Goal: Information Seeking & Learning: Learn about a topic

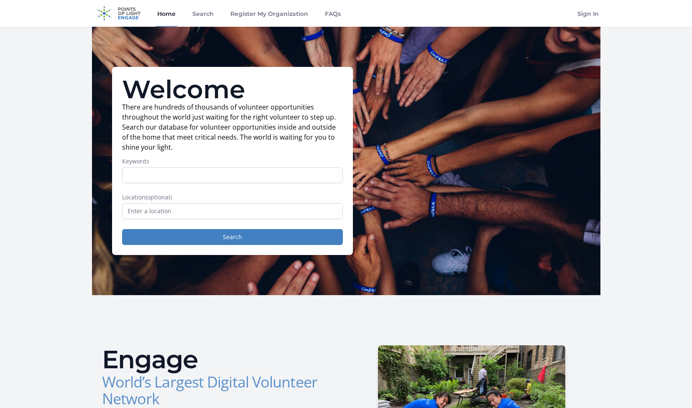
scroll to position [17, 0]
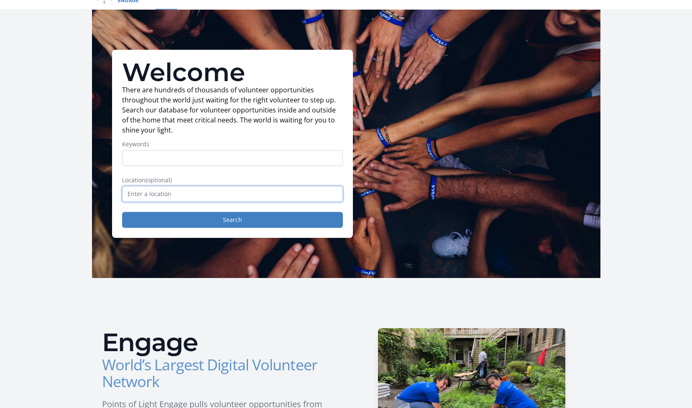
click at [253, 190] on input "text" at bounding box center [232, 194] width 221 height 16
paste input "Brooklyn, NY 11218"
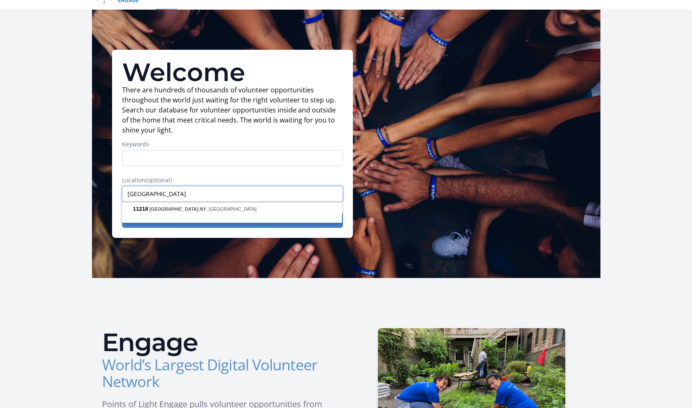
type input "Brooklyn, NY 11218"
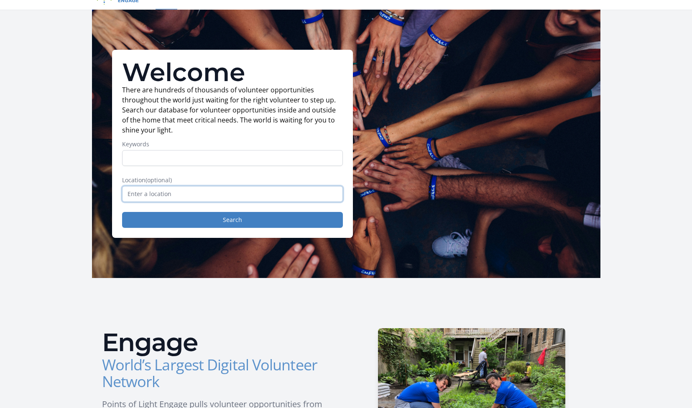
paste input "[GEOGRAPHIC_DATA][US_STATE]"
type input "[GEOGRAPHIC_DATA][US_STATE]"
click at [246, 167] on form "Keywords Location (optional) Sheraton New York Times Square Hotel Search" at bounding box center [232, 184] width 221 height 88
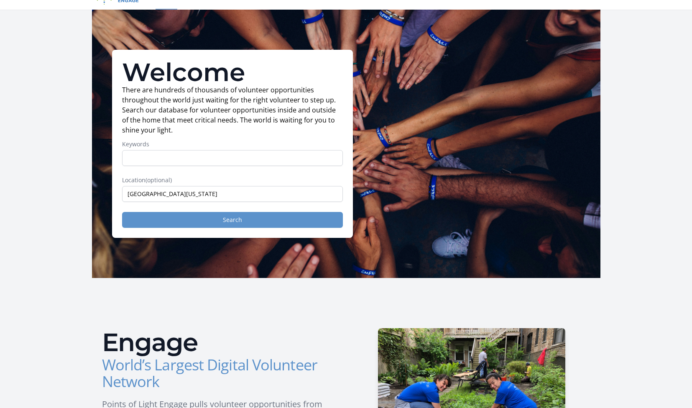
click at [258, 221] on button "Search" at bounding box center [232, 220] width 221 height 16
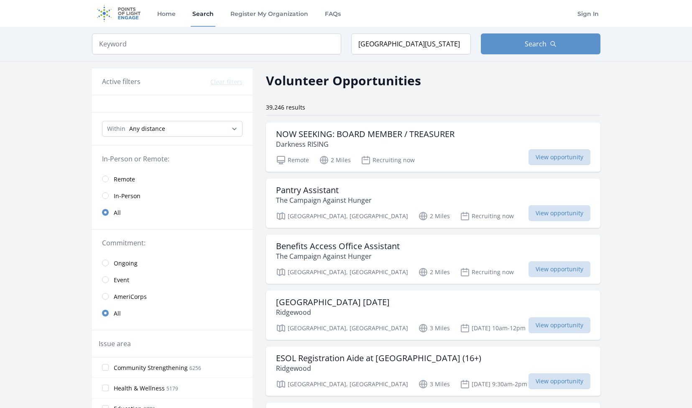
click at [131, 193] on span "In-Person" at bounding box center [127, 196] width 27 height 8
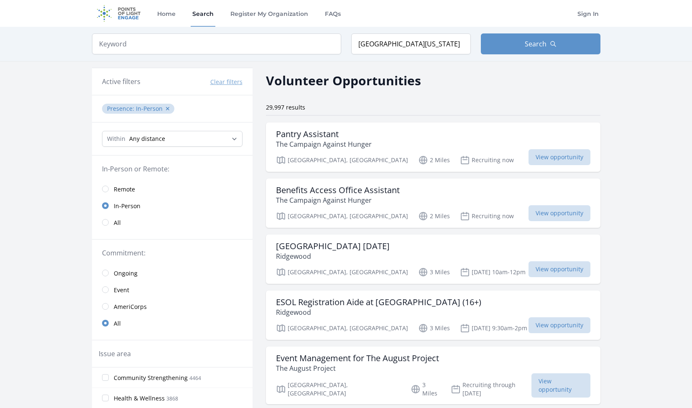
click at [105, 290] on input "radio" at bounding box center [105, 290] width 7 height 7
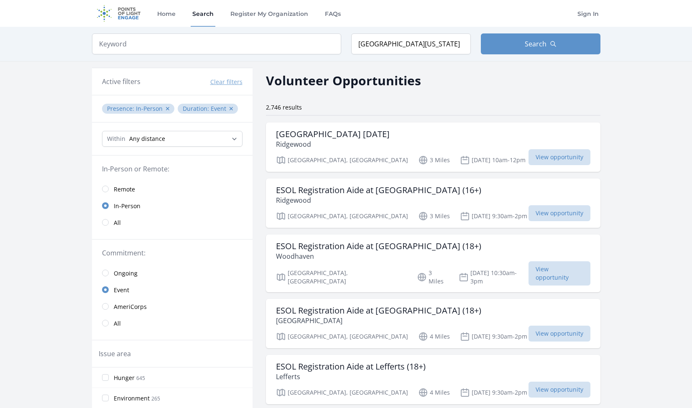
click at [214, 131] on div "Within Any distance , 5 Miles , 20 Miles , 50 Miles , 100 Miles" at bounding box center [172, 139] width 161 height 33
select select "8046"
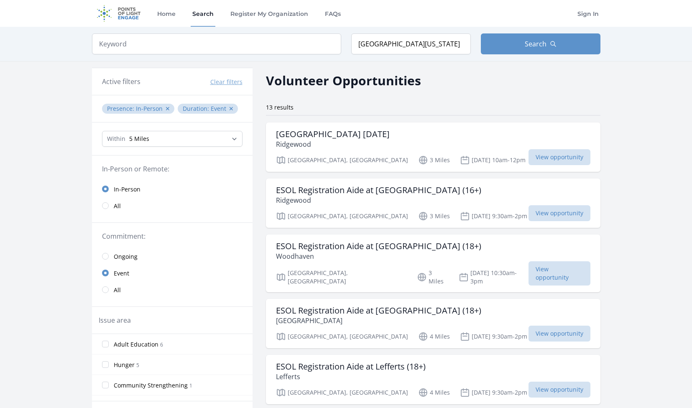
click at [191, 148] on div "Within Any distance , 5 Miles , 20 Miles , 50 Miles , 100 Miles" at bounding box center [172, 139] width 161 height 33
click at [387, 44] on input "[GEOGRAPHIC_DATA][US_STATE]" at bounding box center [411, 43] width 120 height 21
select select "32186"
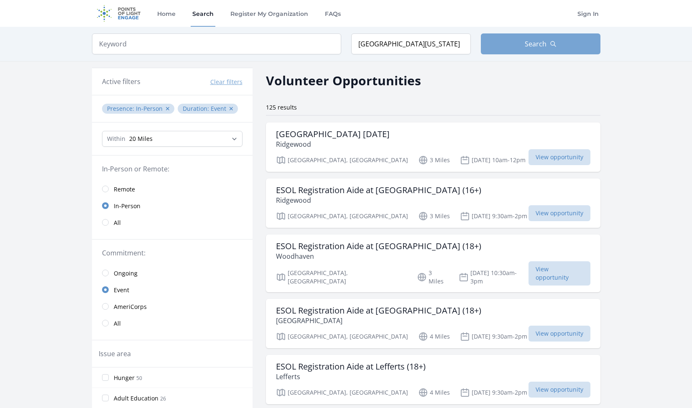
click at [514, 49] on button "Search" at bounding box center [541, 43] width 120 height 21
click at [515, 41] on button "Search" at bounding box center [541, 43] width 120 height 21
click at [477, 88] on div "Volunteer Opportunities" at bounding box center [433, 80] width 335 height 19
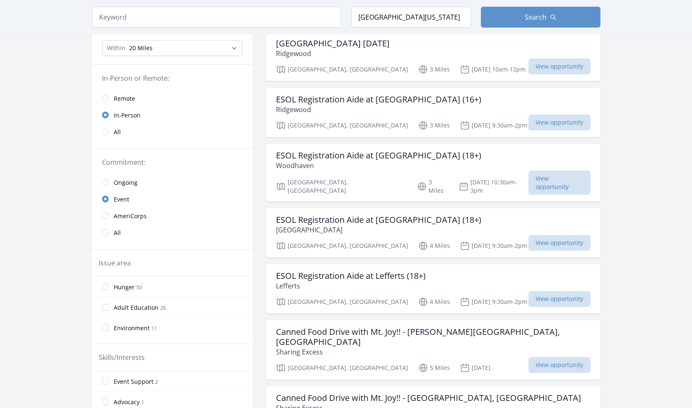
scroll to position [87, 0]
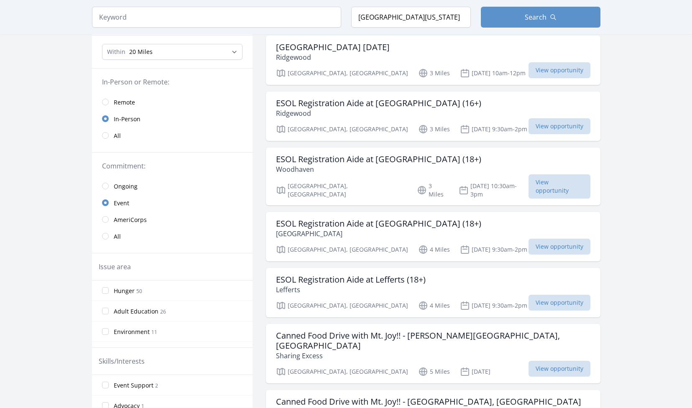
click at [107, 223] on link "AmeriCorps" at bounding box center [172, 219] width 161 height 17
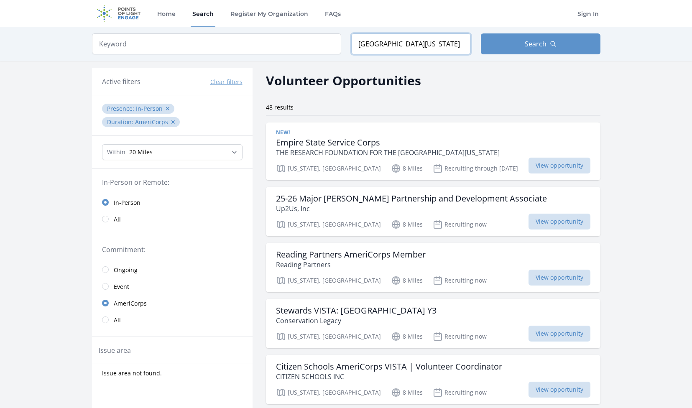
click at [402, 41] on input "[GEOGRAPHIC_DATA][US_STATE]" at bounding box center [411, 43] width 120 height 21
